Goal: Transaction & Acquisition: Book appointment/travel/reservation

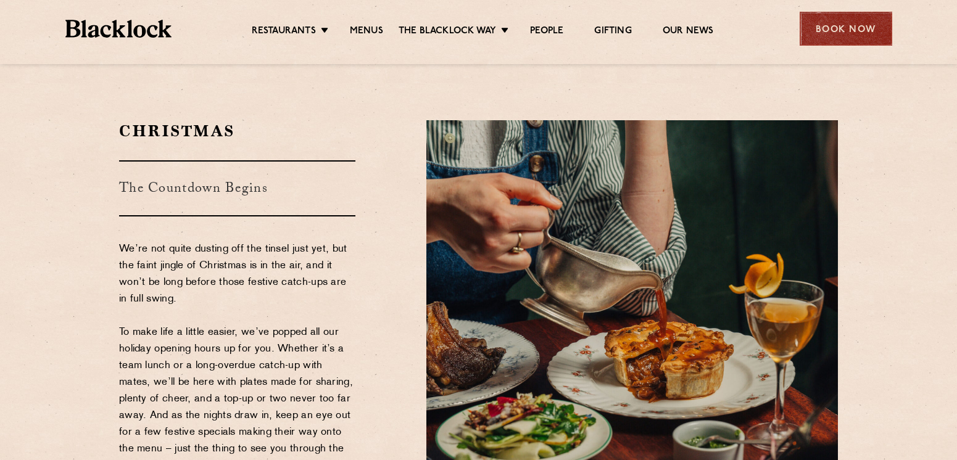
click at [817, 27] on div "Book Now" at bounding box center [845, 29] width 93 height 34
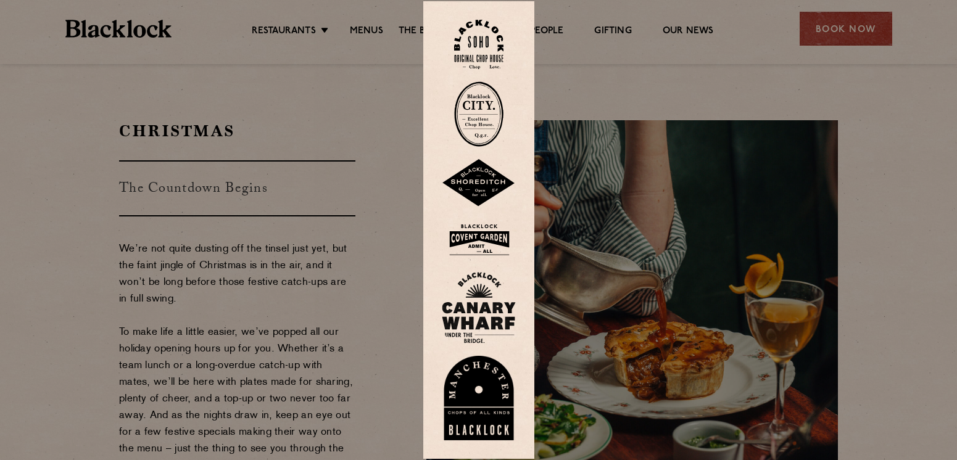
click at [481, 236] on img at bounding box center [479, 240] width 74 height 40
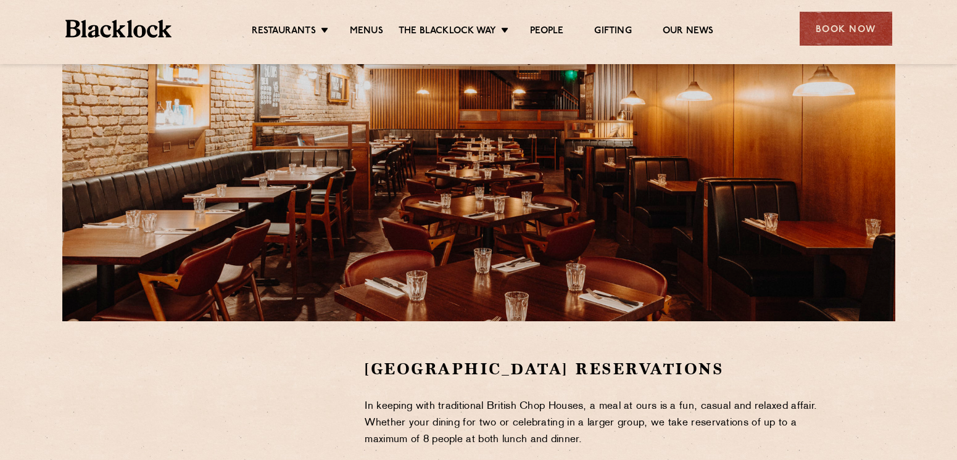
scroll to position [308, 0]
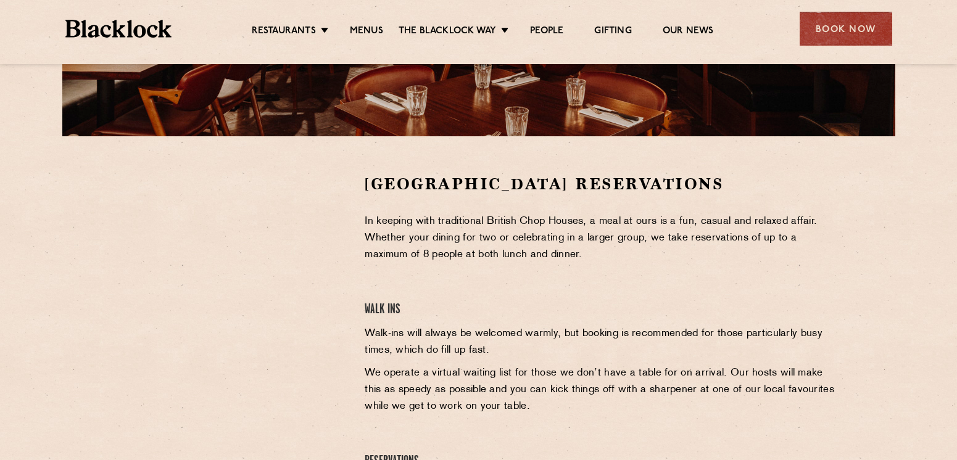
click at [320, 224] on div at bounding box center [232, 266] width 227 height 186
drag, startPoint x: 329, startPoint y: 278, endPoint x: 339, endPoint y: 265, distance: 16.3
click at [339, 265] on div at bounding box center [232, 266] width 227 height 186
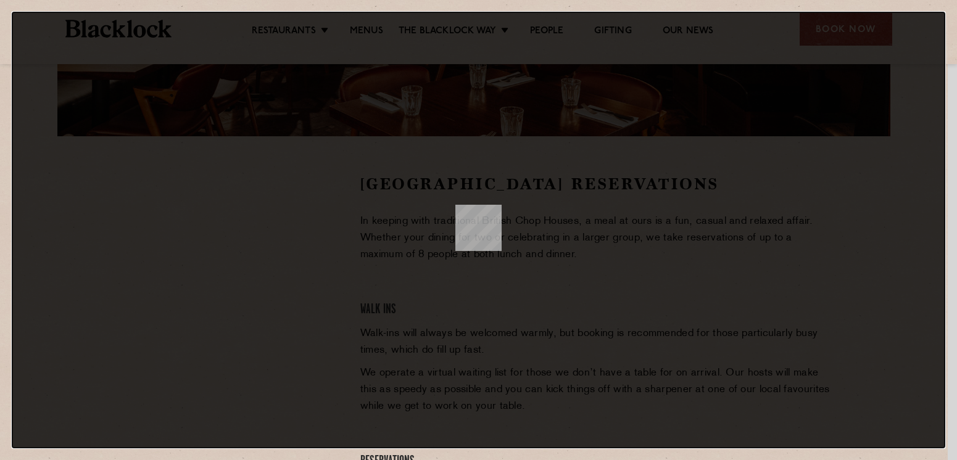
scroll to position [0, 0]
